Goal: Information Seeking & Learning: Learn about a topic

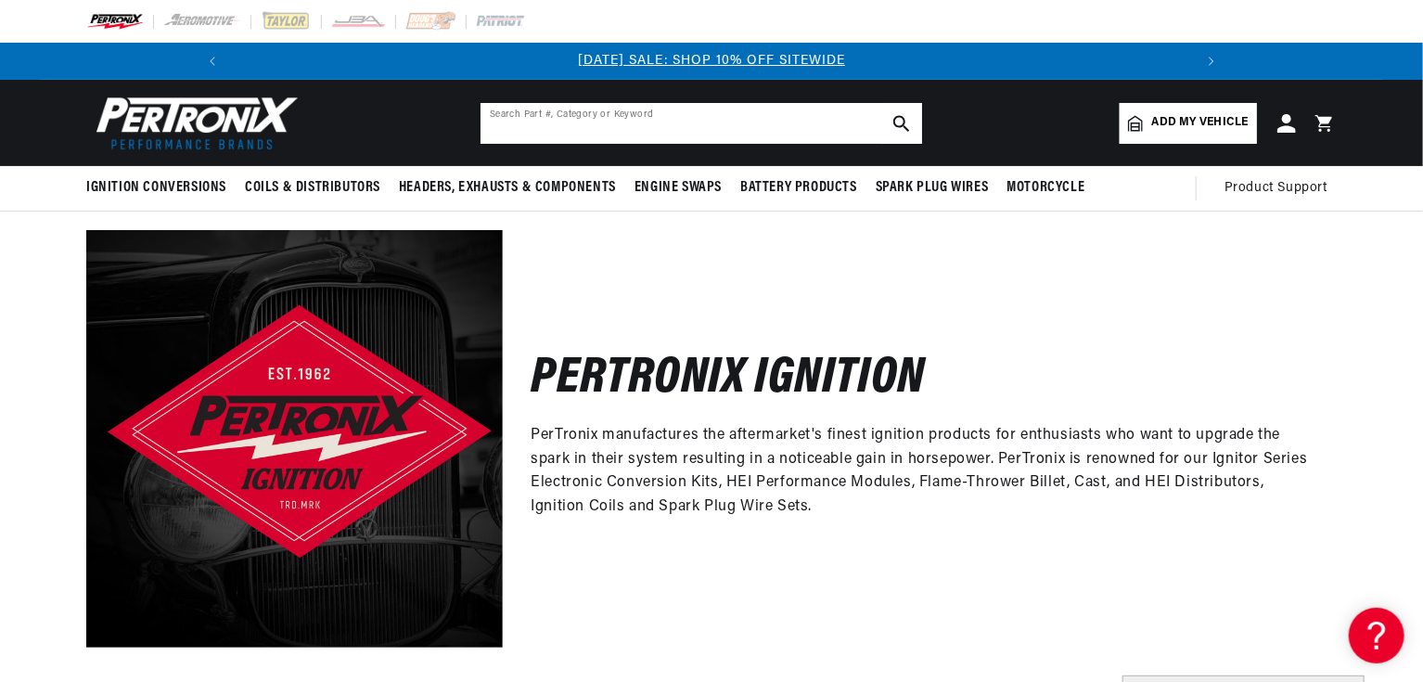
click at [662, 122] on input "text" at bounding box center [702, 123] width 442 height 41
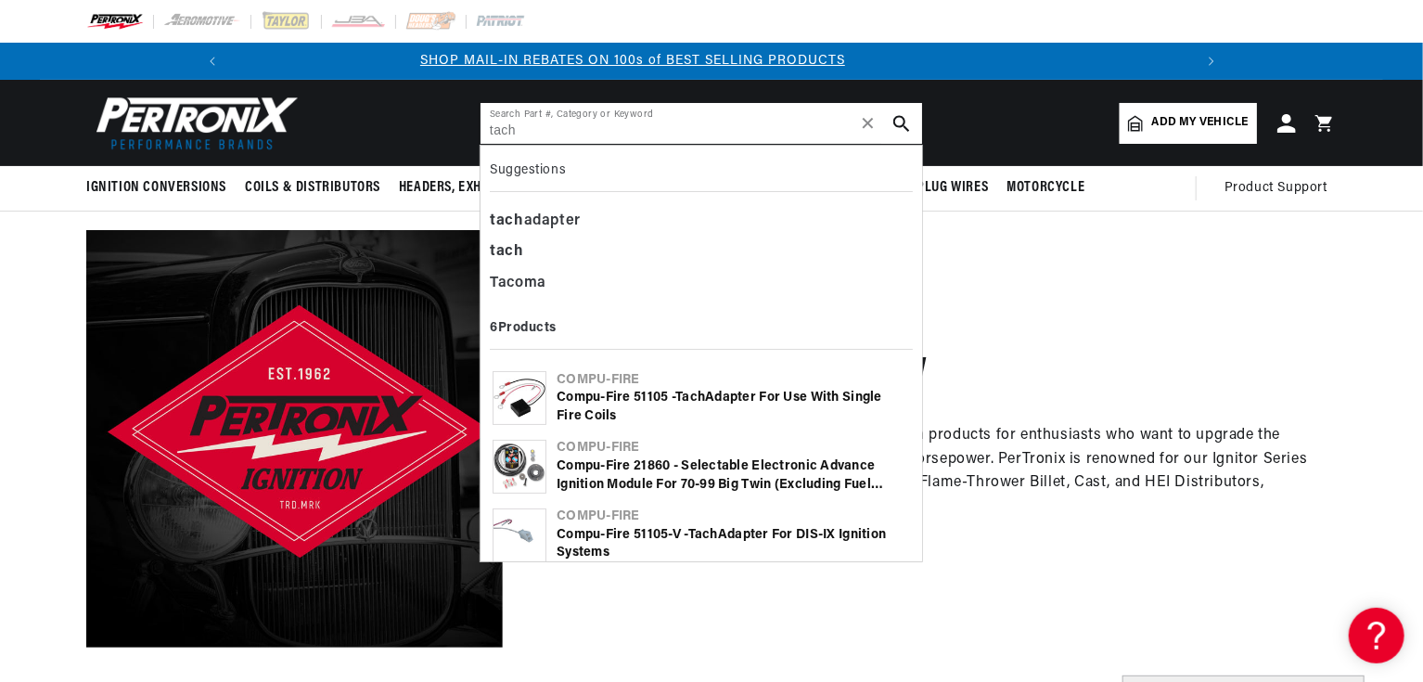
type input "tach"
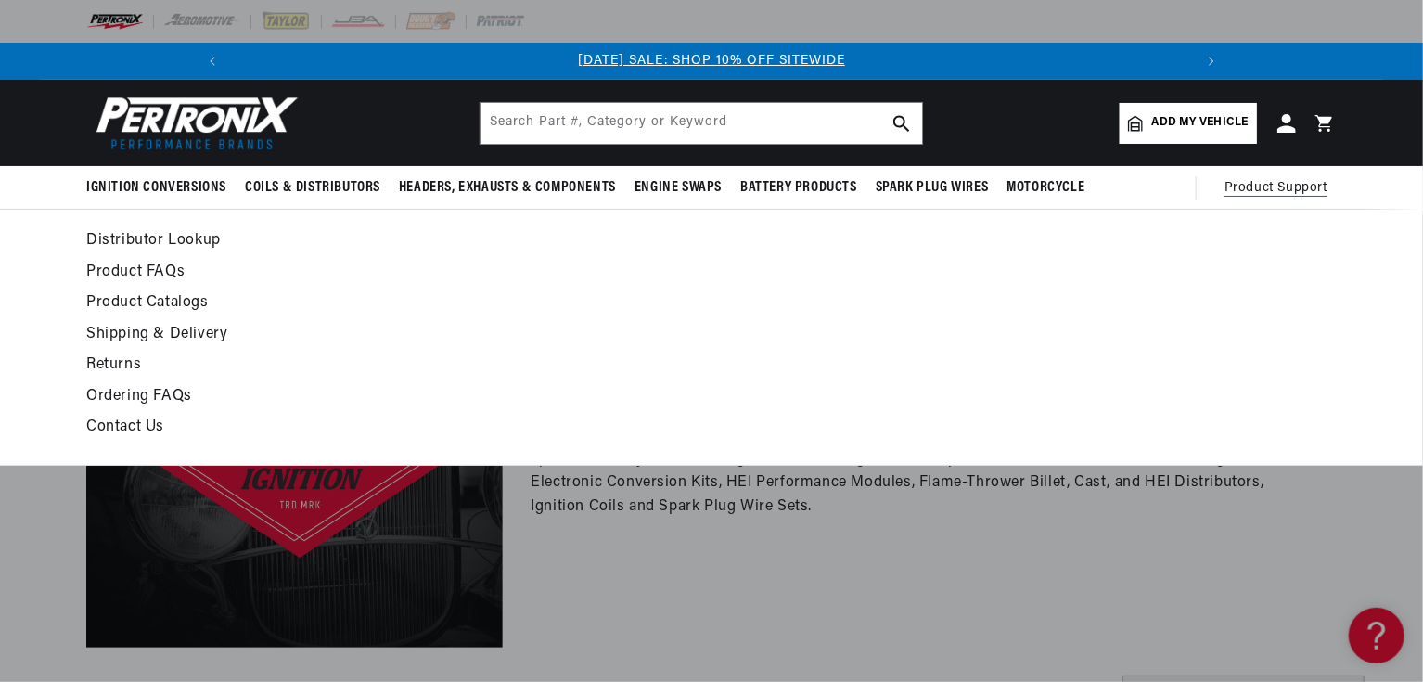
click at [1266, 190] on span "Product Support" at bounding box center [1276, 188] width 103 height 20
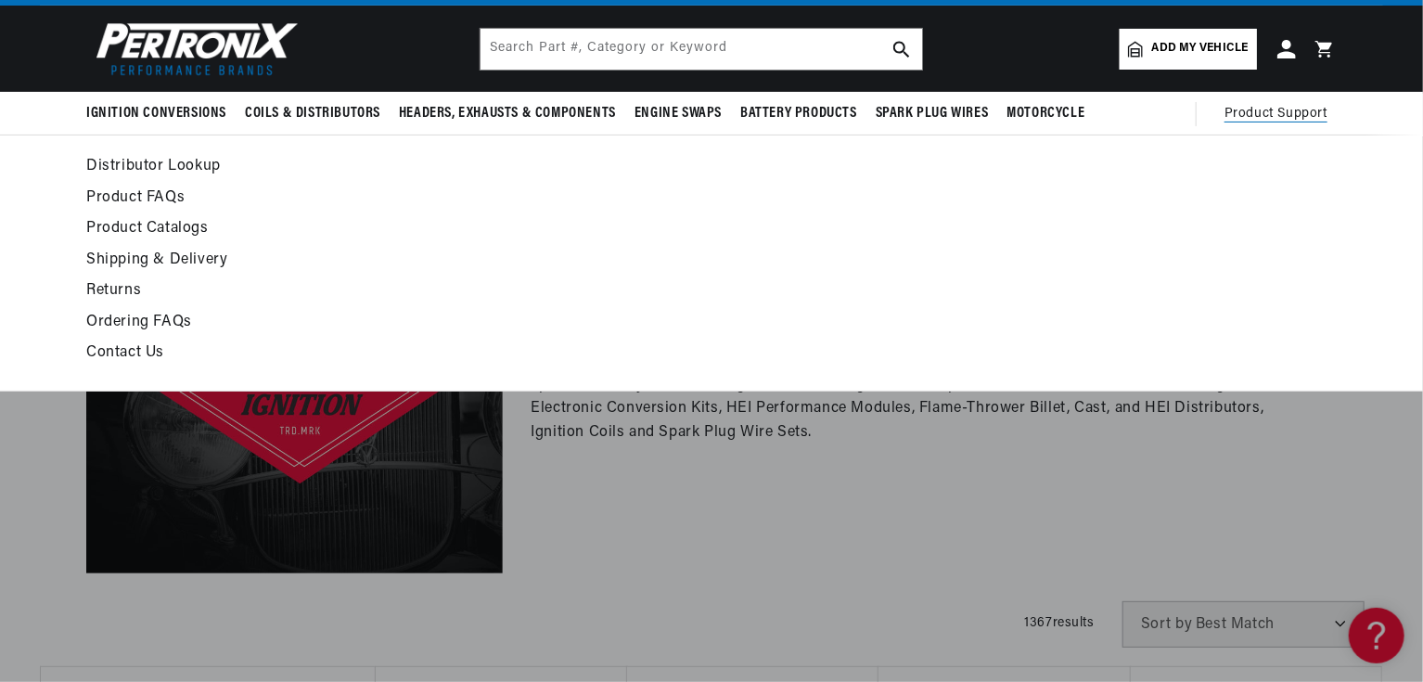
scroll to position [0, 1984]
click at [1024, 232] on ul at bounding box center [1180, 263] width 313 height 218
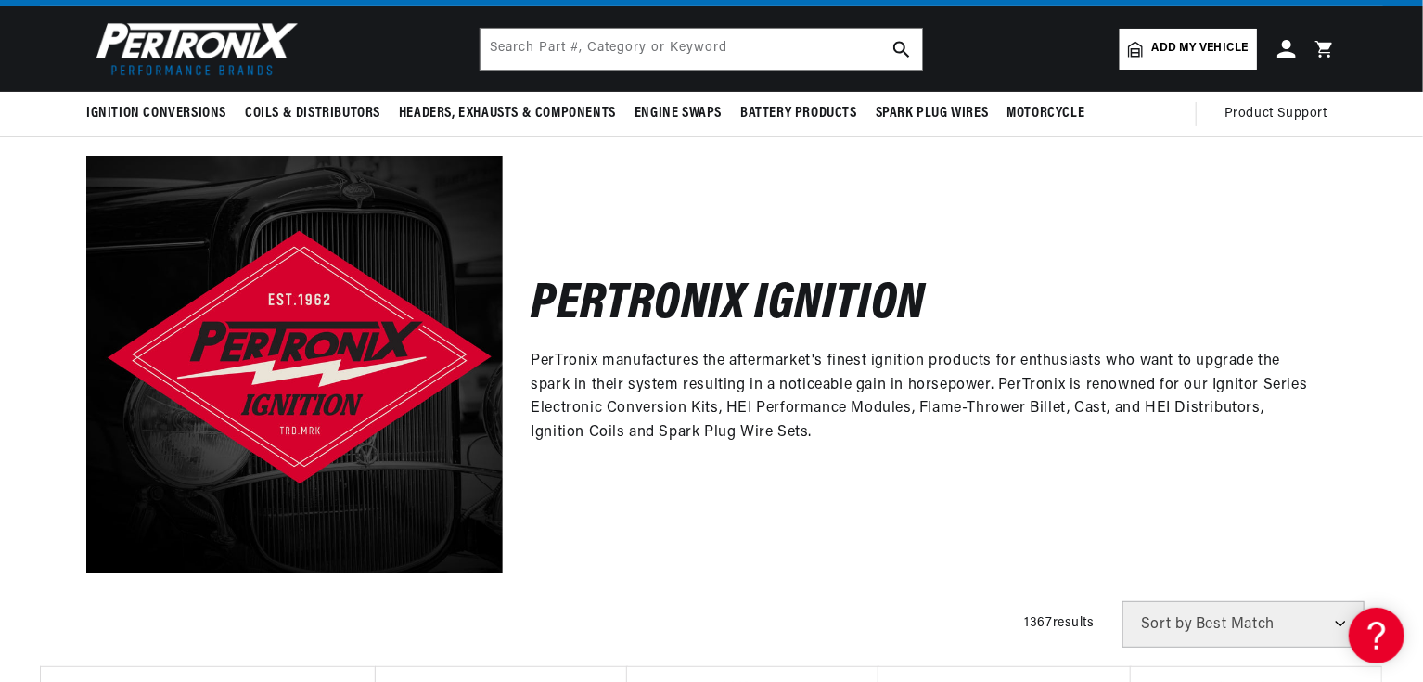
scroll to position [0, 0]
